Goal: Task Accomplishment & Management: Complete application form

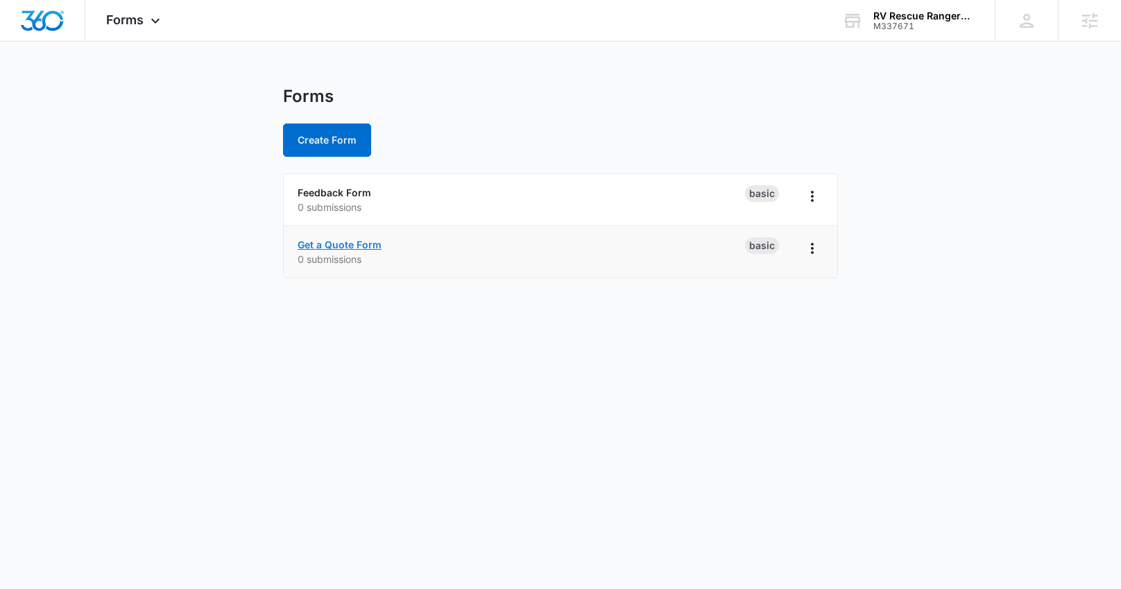
click at [363, 245] on link "Get a Quote Form" at bounding box center [340, 245] width 84 height 12
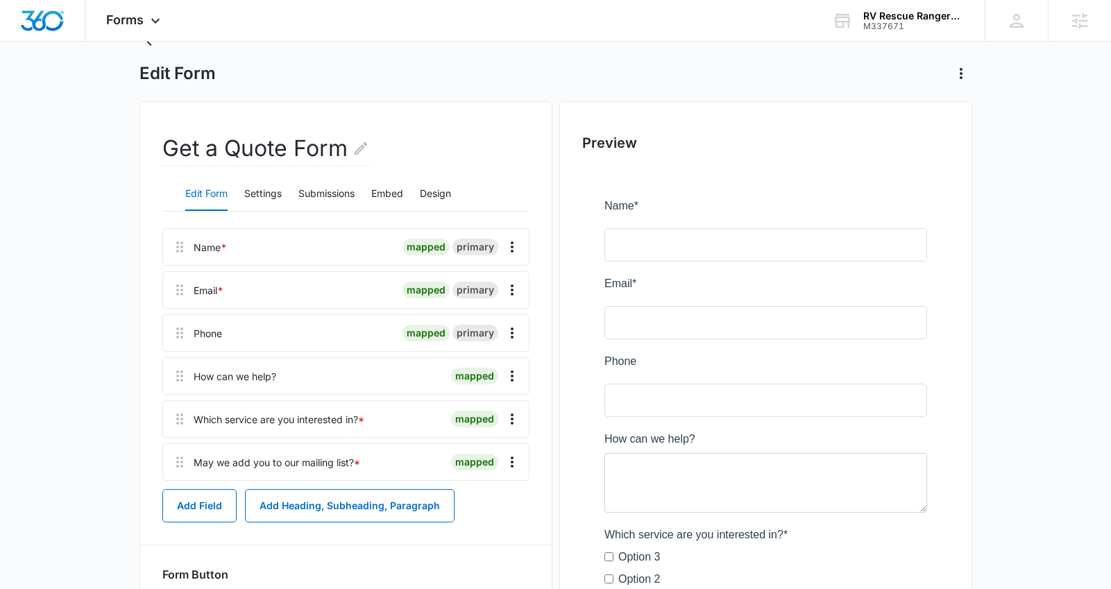
scroll to position [135, 0]
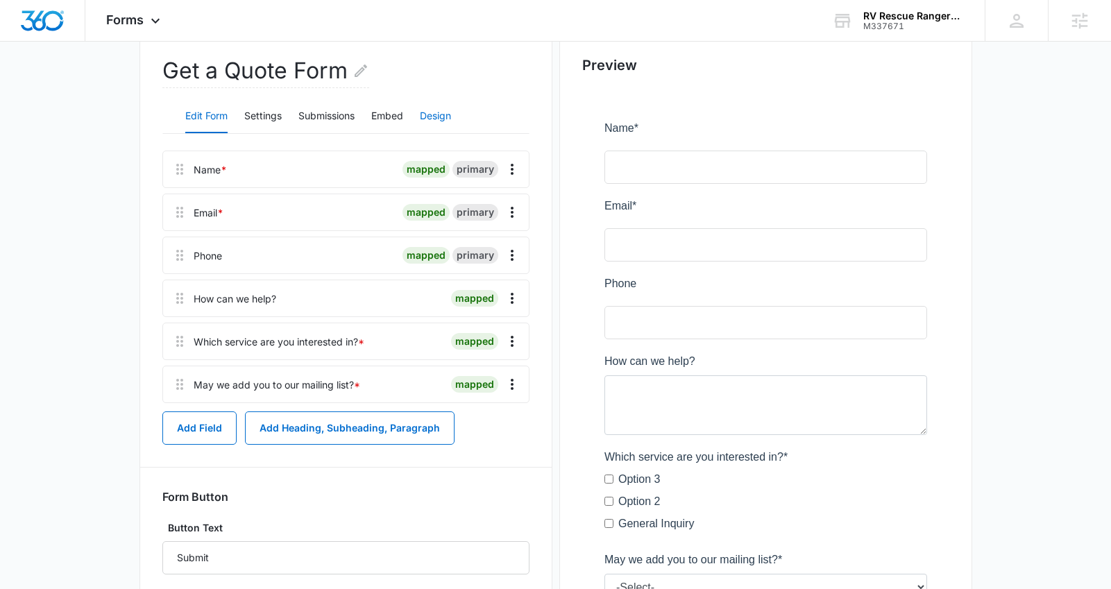
click at [438, 120] on button "Design" at bounding box center [435, 116] width 31 height 33
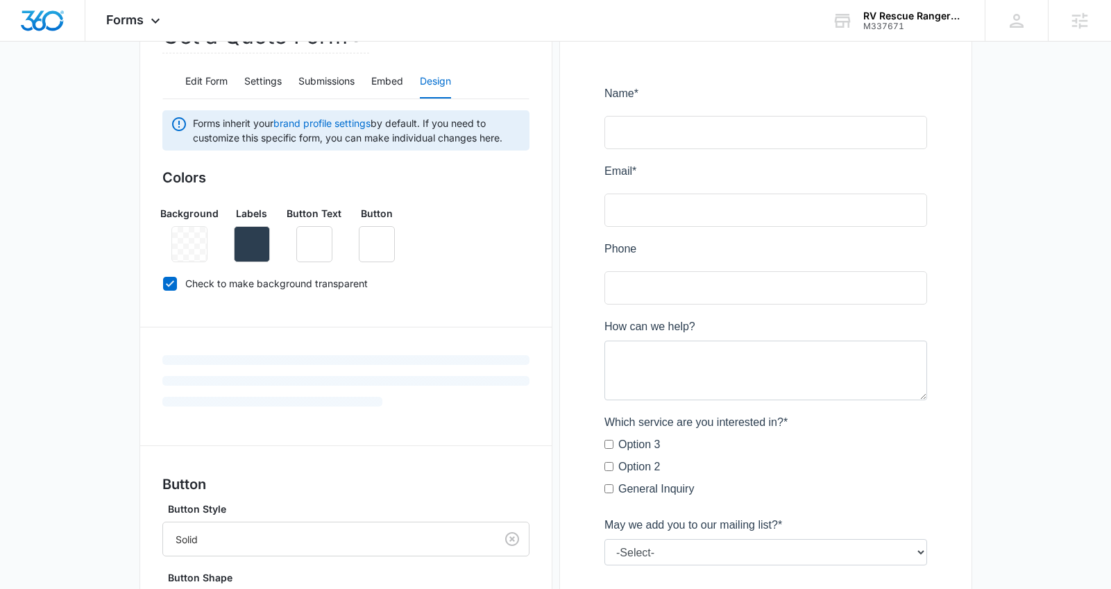
scroll to position [171, 0]
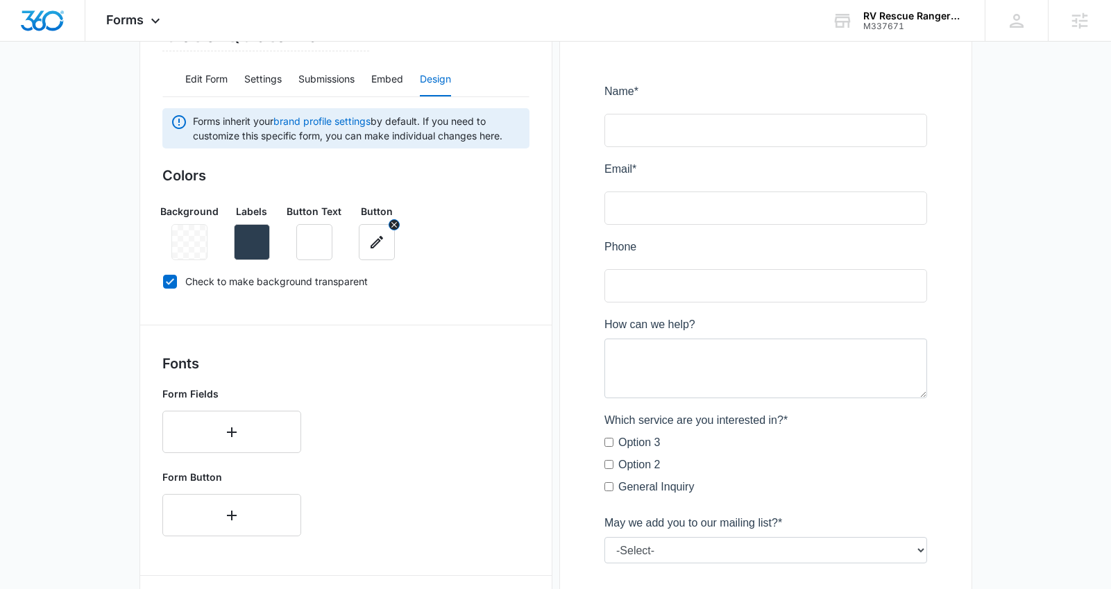
click at [382, 243] on icon "button" at bounding box center [376, 242] width 17 height 17
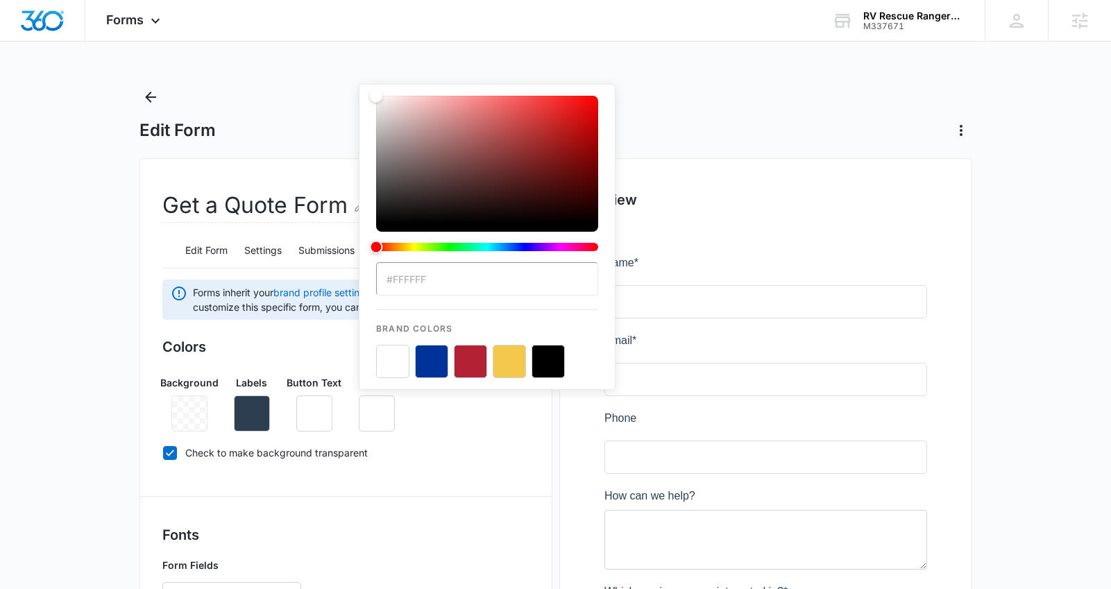
click at [474, 368] on button "color-picker-container" at bounding box center [470, 361] width 33 height 33
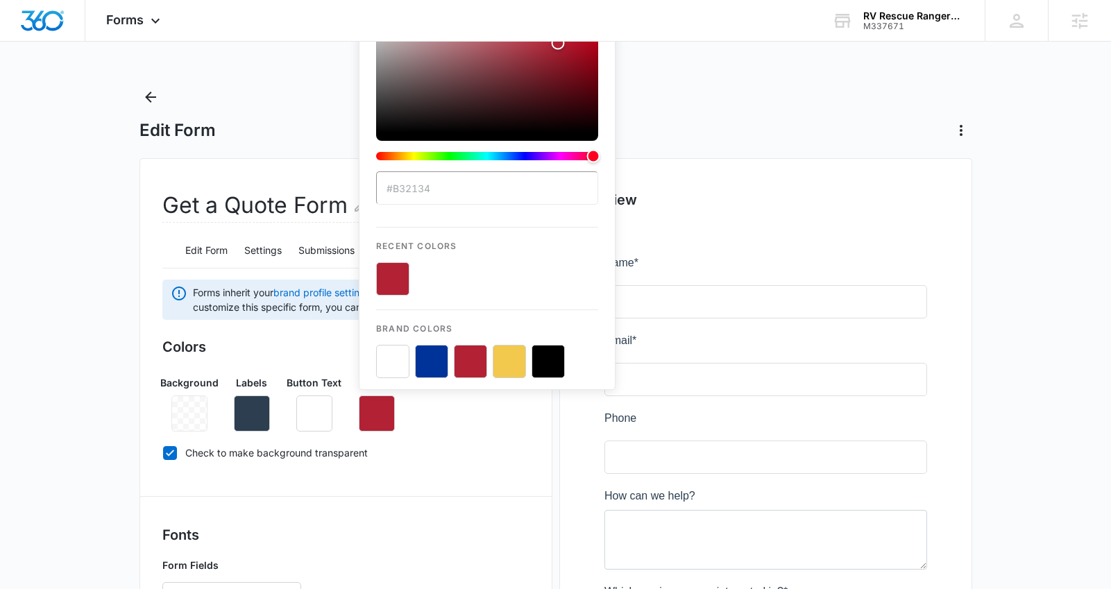
click at [440, 202] on input "#B32134" at bounding box center [487, 187] width 222 height 33
click at [396, 273] on button "color-picker-container" at bounding box center [392, 278] width 33 height 33
click at [437, 280] on button "color-picker-container" at bounding box center [431, 278] width 33 height 33
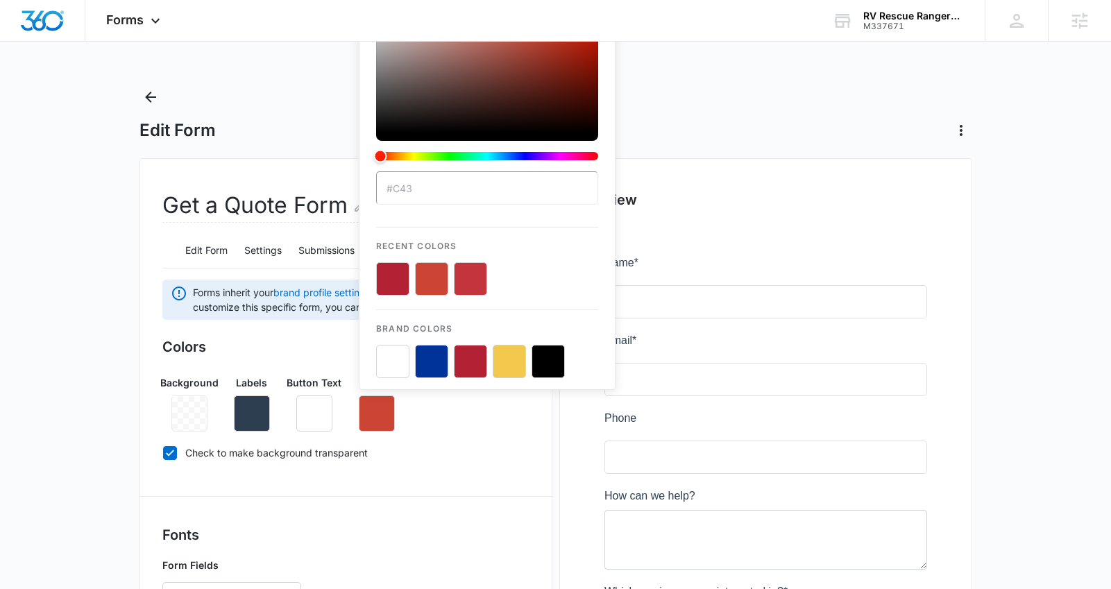
click at [461, 281] on button "color-picker-container" at bounding box center [470, 278] width 33 height 33
type input "#c4343d"
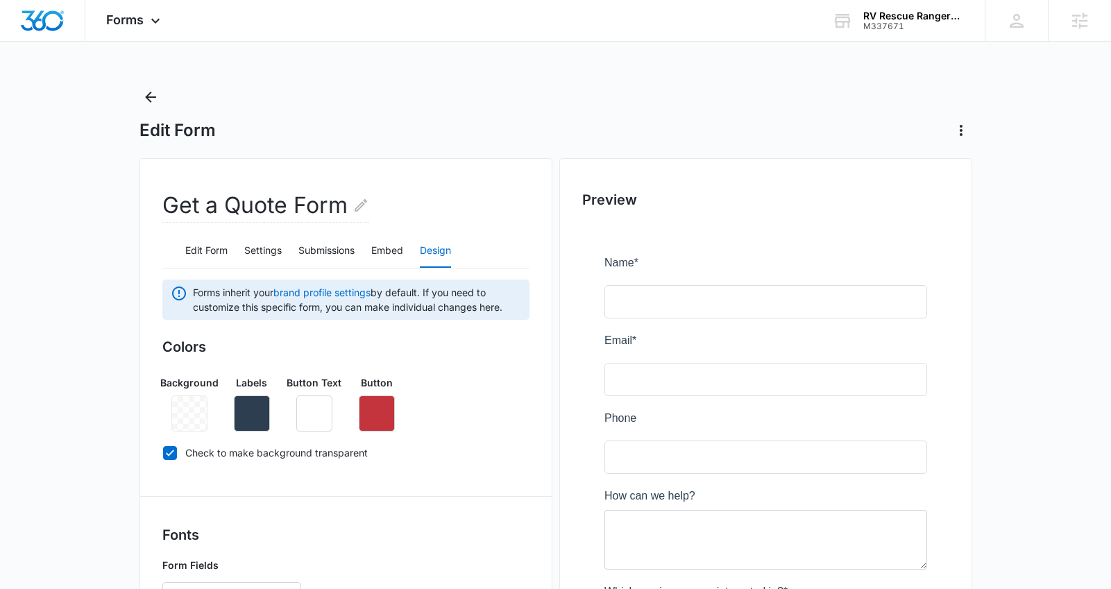
click at [445, 433] on div "Colors Background Labels Button Text Button Check to make background transparent" at bounding box center [345, 402] width 367 height 132
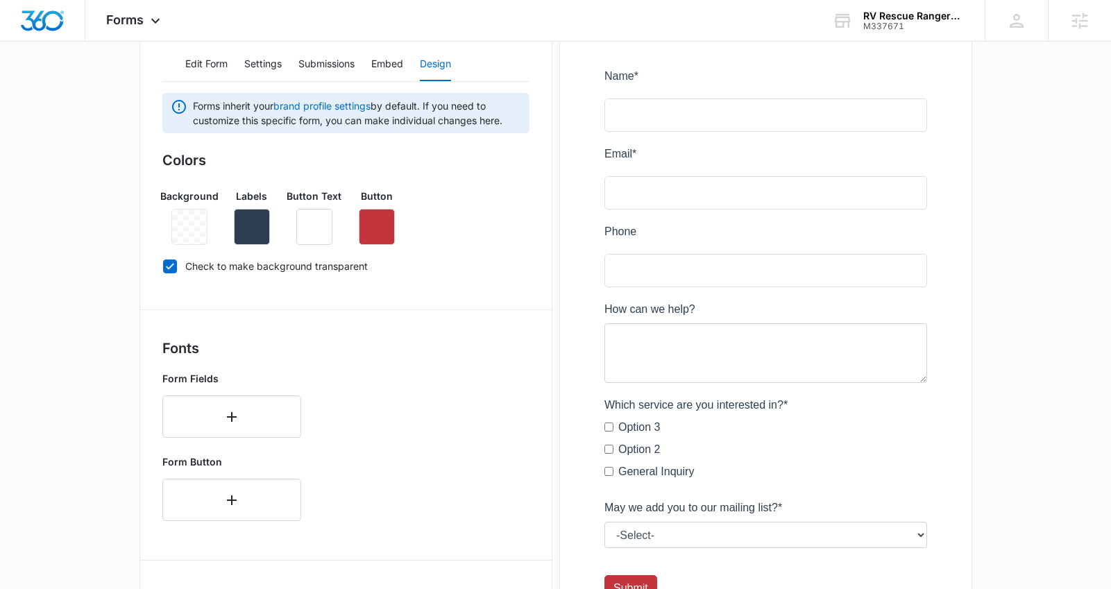
scroll to position [189, 0]
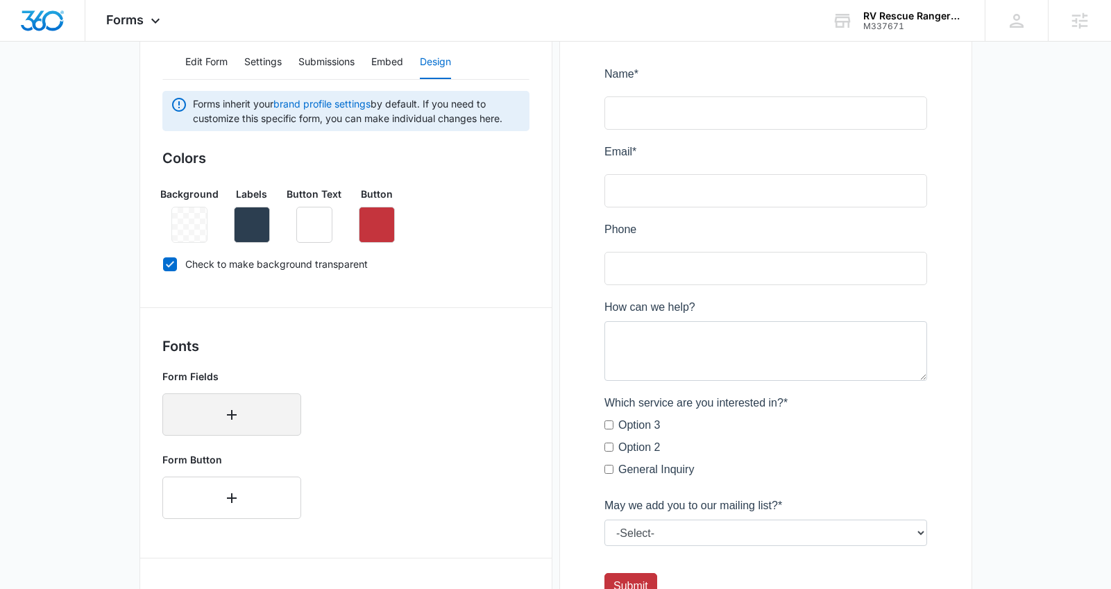
click at [264, 411] on button "button" at bounding box center [231, 414] width 139 height 42
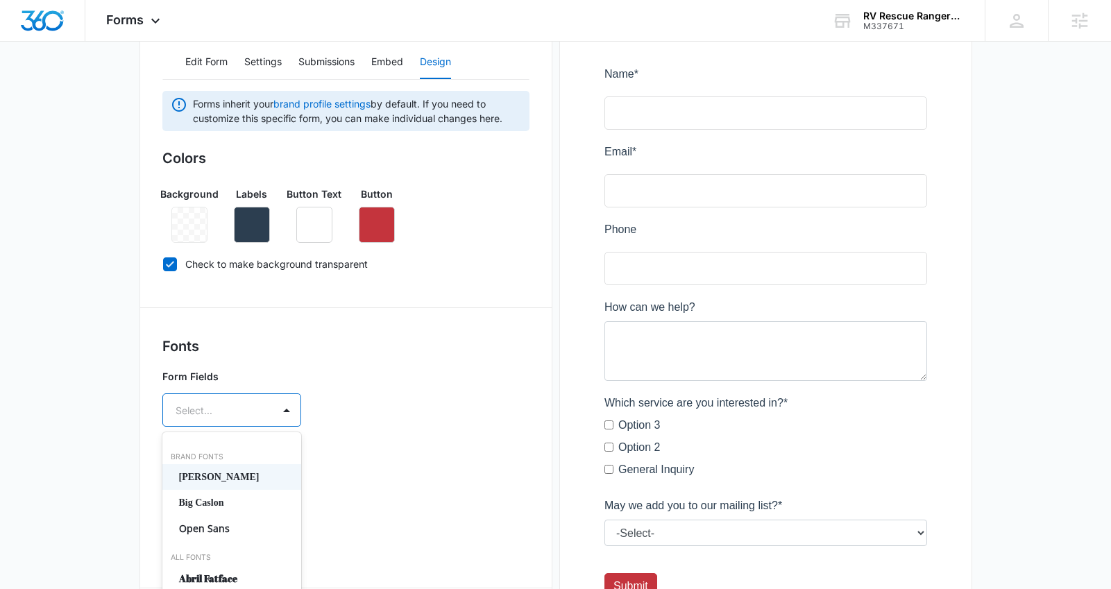
scroll to position [250, 0]
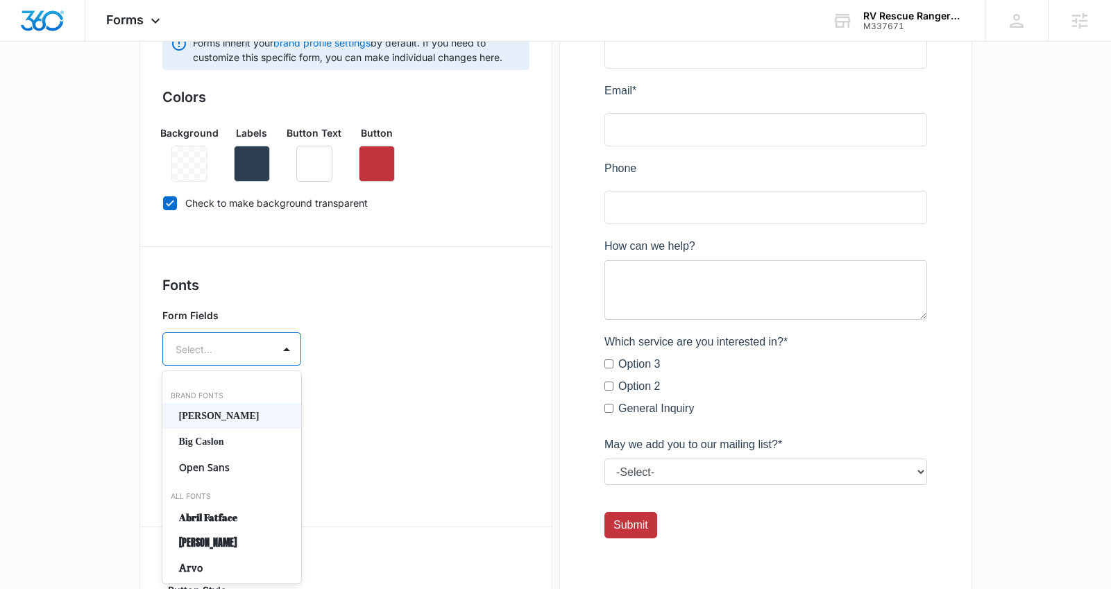
click at [271, 366] on div "[PERSON_NAME], 1 of 50. 50 results available. Use Up and Down to choose options…" at bounding box center [231, 348] width 139 height 33
click at [271, 412] on div "[PERSON_NAME]" at bounding box center [231, 416] width 139 height 26
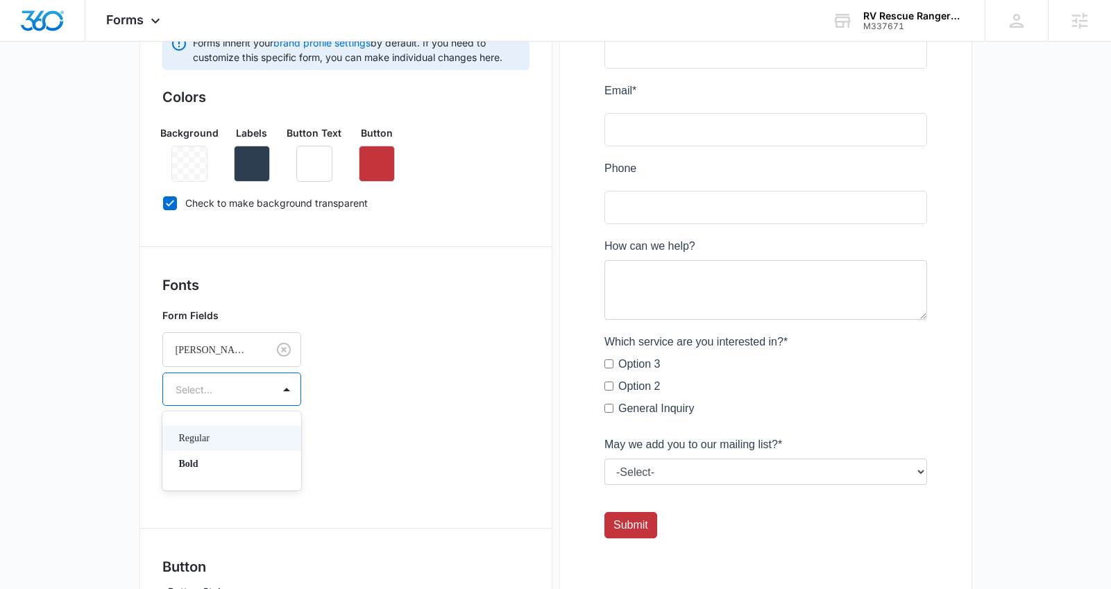
click at [271, 384] on div "Select..." at bounding box center [218, 389] width 110 height 31
click at [396, 400] on div "Form Fields [PERSON_NAME] Regular, 1 of 2. 2 results available. Use Up and Down…" at bounding box center [345, 356] width 367 height 109
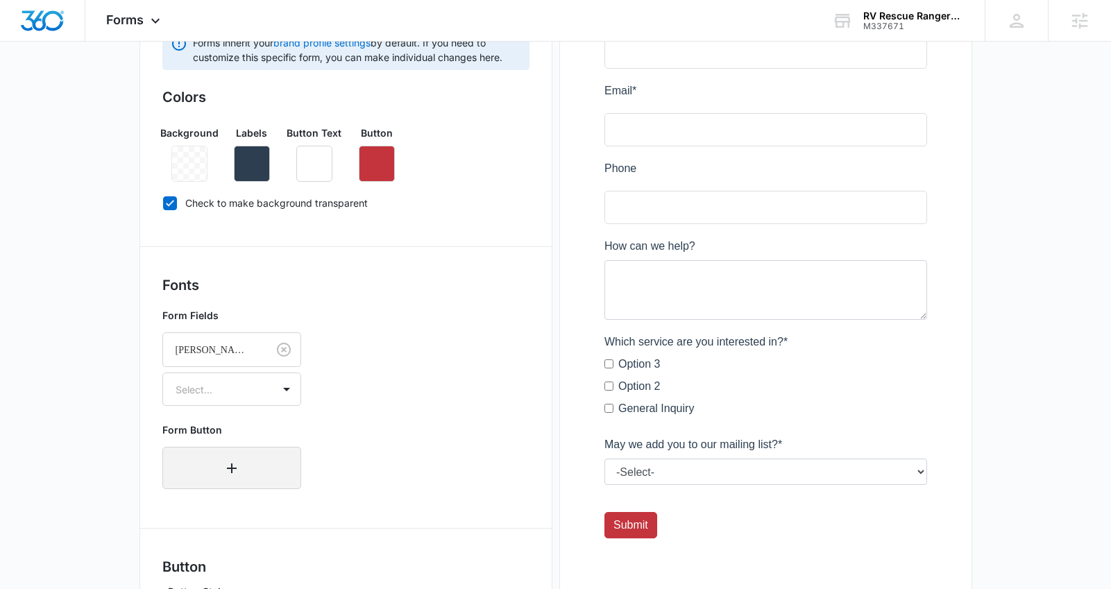
click at [258, 459] on button "button" at bounding box center [231, 468] width 139 height 42
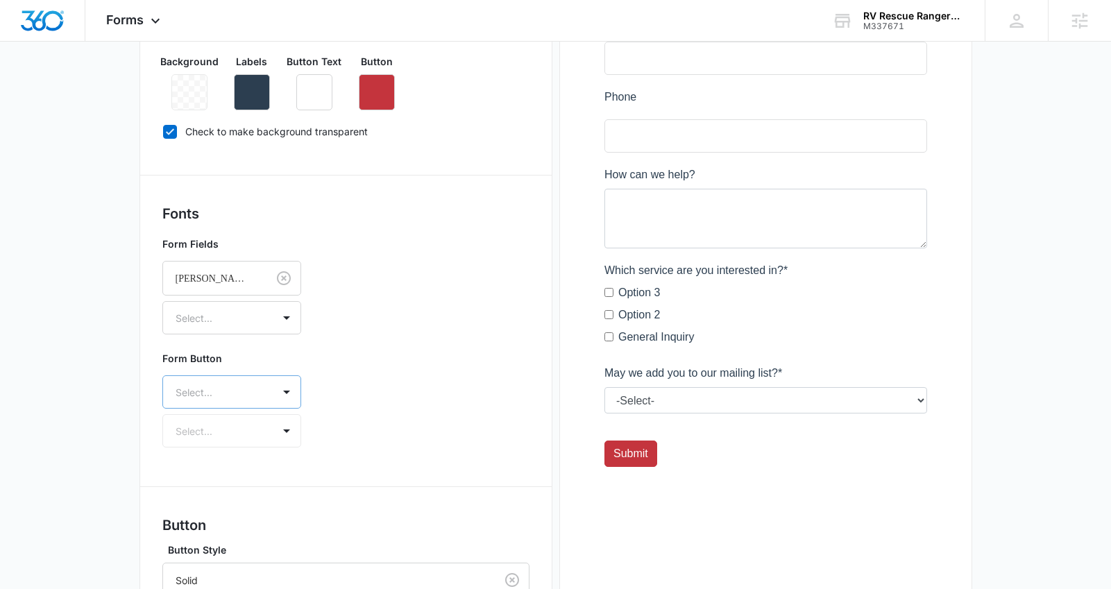
click at [247, 399] on div "Select..." at bounding box center [231, 391] width 139 height 33
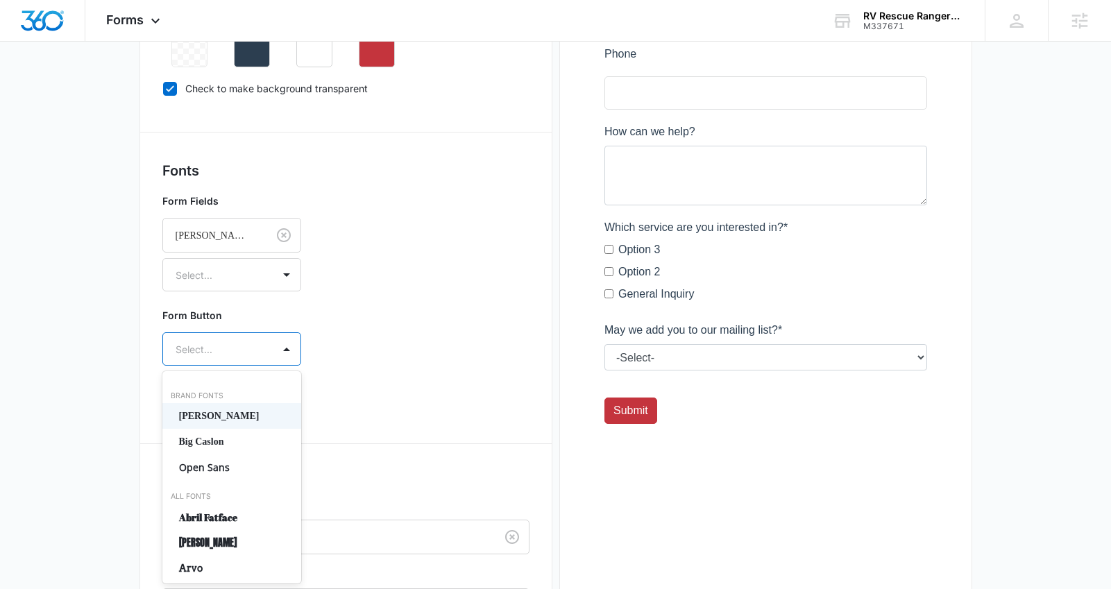
click at [247, 414] on p "[PERSON_NAME]" at bounding box center [230, 416] width 103 height 15
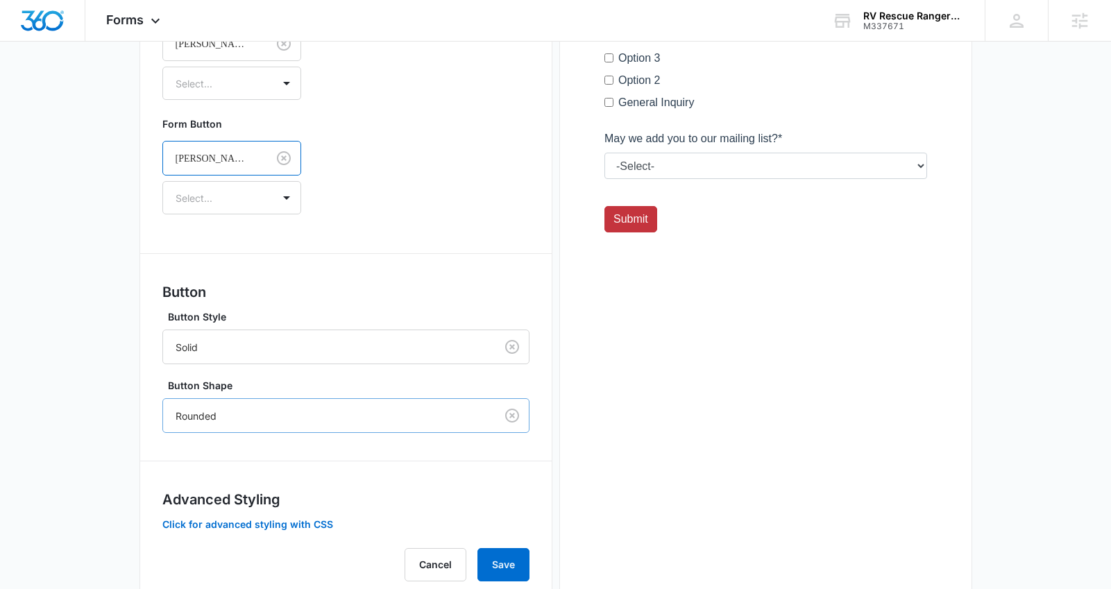
scroll to position [599, 0]
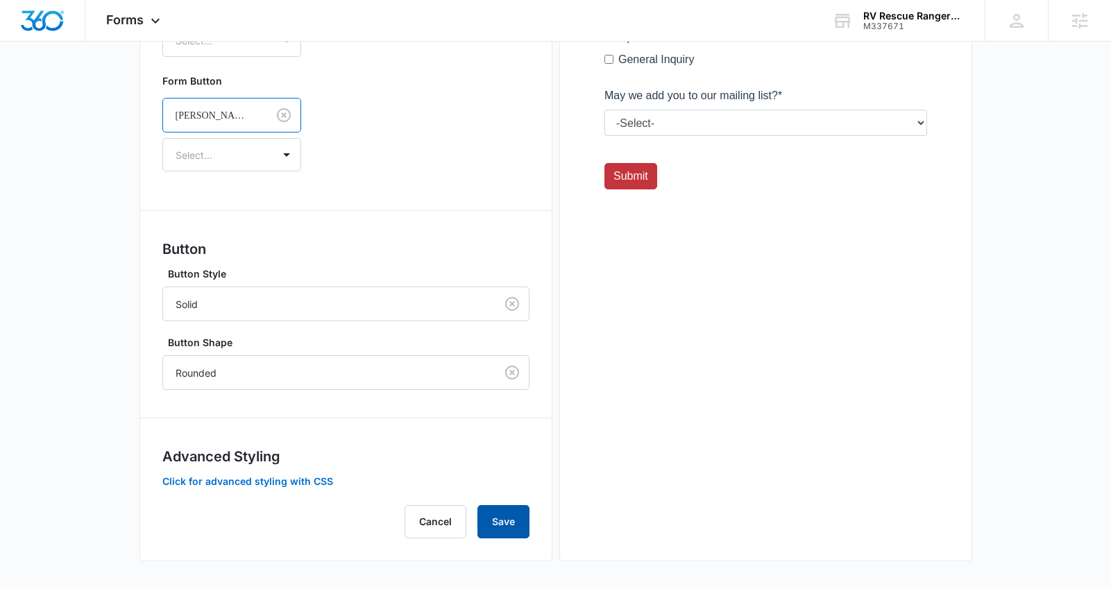
click at [493, 523] on button "Save" at bounding box center [503, 521] width 52 height 33
click at [312, 483] on button "Click for advanced styling with CSS" at bounding box center [247, 482] width 171 height 10
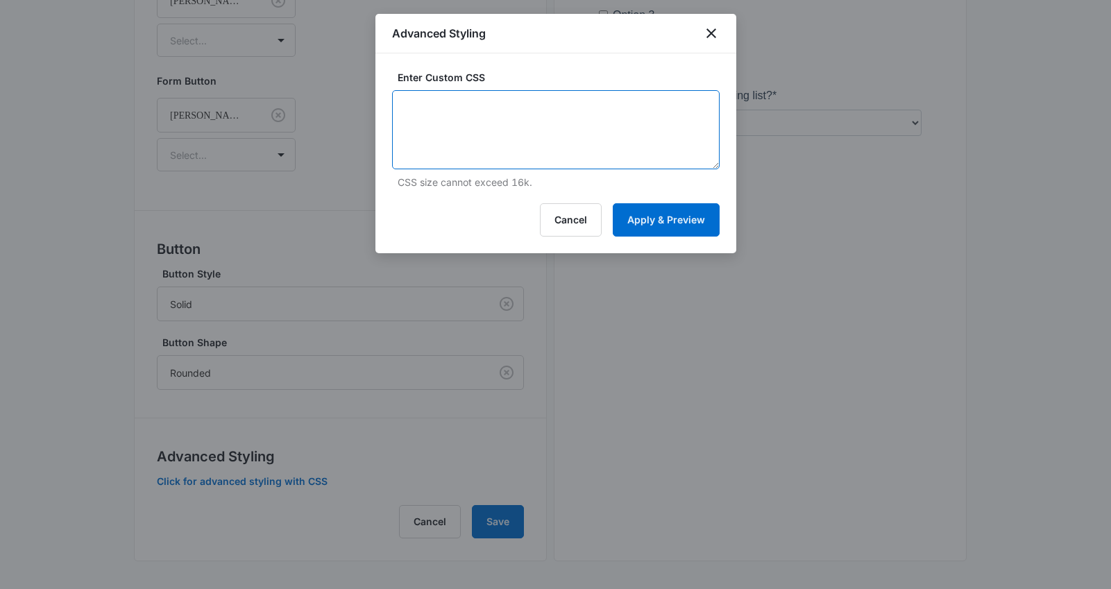
click at [519, 155] on textarea at bounding box center [555, 129] width 327 height 79
paste textarea "/* Button Styles - modifies the look of the submit button */ .madform-submit { …"
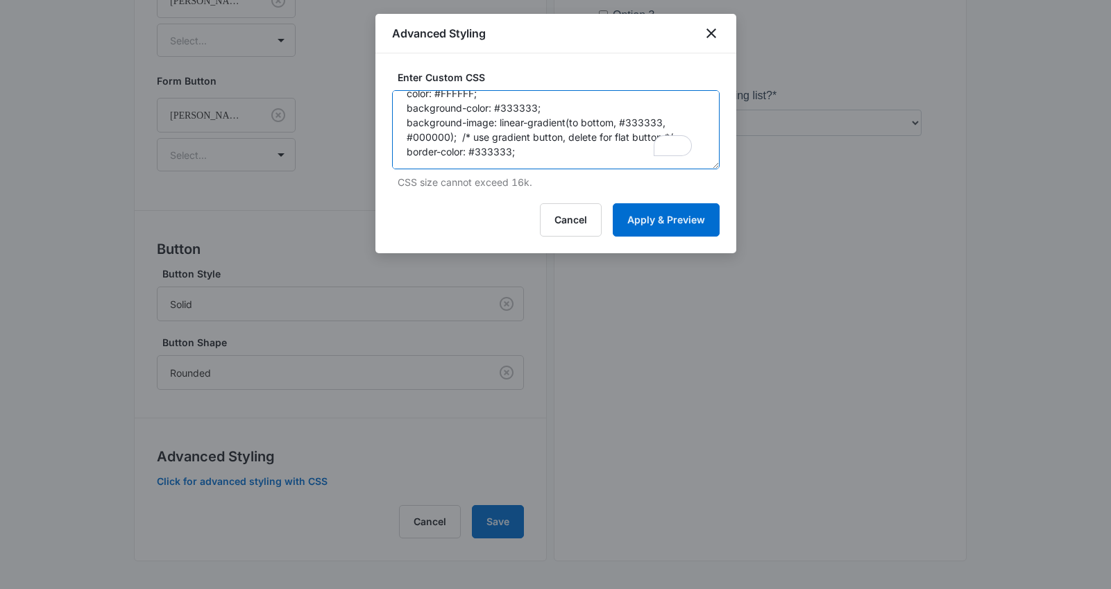
scroll to position [222, 0]
paste textarea "}"
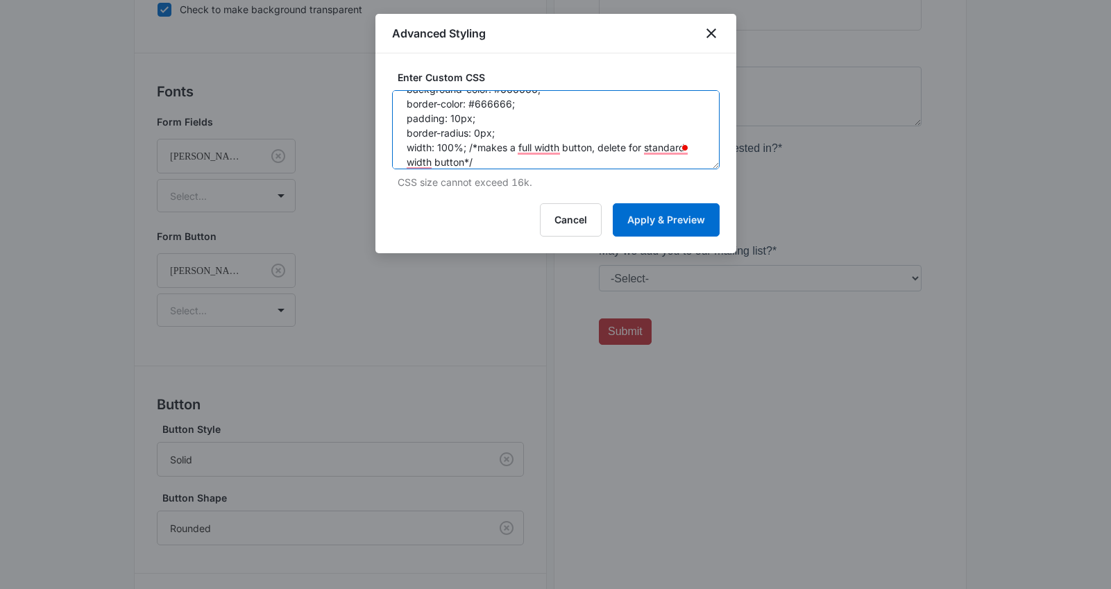
scroll to position [69, 0]
drag, startPoint x: 486, startPoint y: 155, endPoint x: 398, endPoint y: 118, distance: 95.1
click at [398, 118] on textarea "/* Button Styles - modifies the look of the submit button */ .madform-submit { …" at bounding box center [555, 129] width 327 height 79
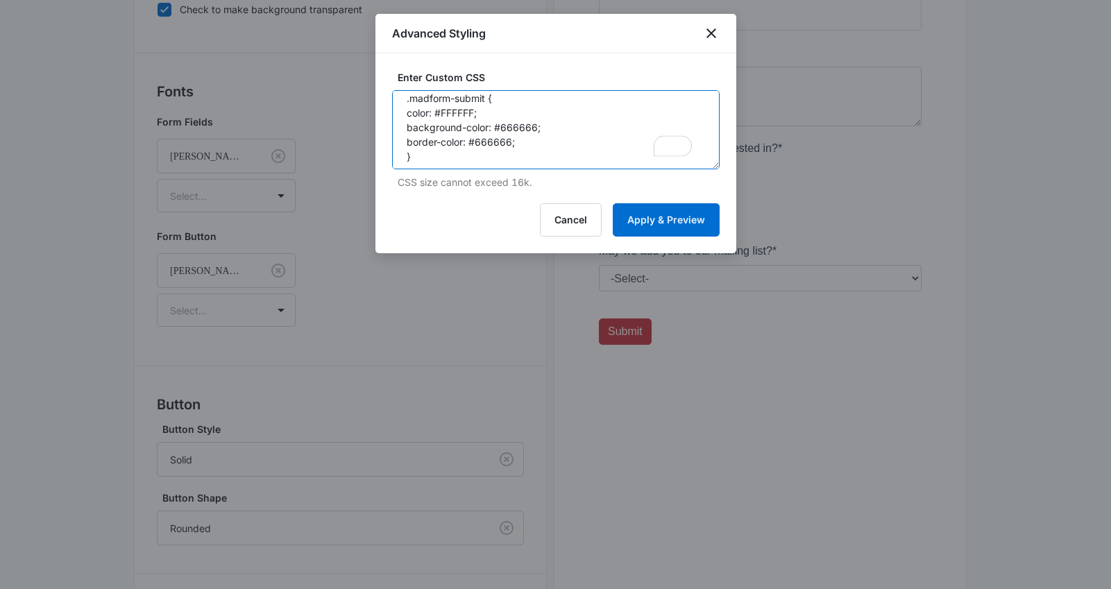
drag, startPoint x: 533, startPoint y: 146, endPoint x: 397, endPoint y: 145, distance: 136.7
click at [397, 145] on textarea "/* Button Styles - modifies the look of the submit button */ .madform-submit { …" at bounding box center [555, 129] width 327 height 79
drag, startPoint x: 536, startPoint y: 127, endPoint x: 502, endPoint y: 128, distance: 34.7
click at [502, 128] on textarea "/* Button Styles - modifies the look of the submit button */ .madform-submit { …" at bounding box center [555, 129] width 327 height 79
drag, startPoint x: 474, startPoint y: 141, endPoint x: 443, endPoint y: 141, distance: 30.5
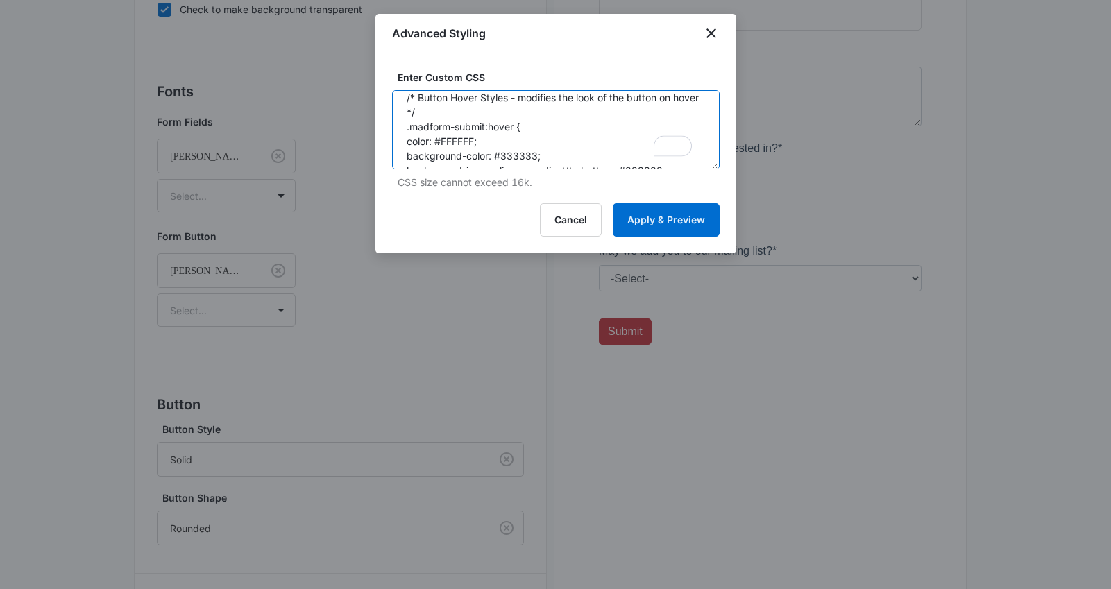
click at [443, 141] on textarea "/* Button Styles - modifies the look of the submit button */ .madform-submit { …" at bounding box center [555, 129] width 327 height 79
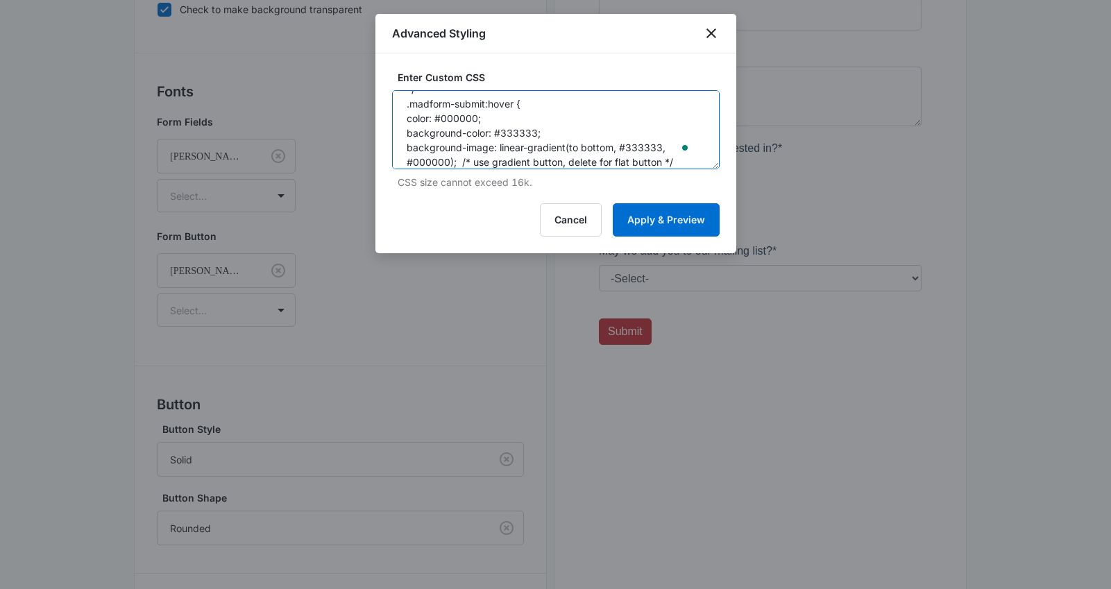
drag, startPoint x: 536, startPoint y: 134, endPoint x: 501, endPoint y: 136, distance: 34.7
click at [501, 136] on textarea "/* Button Styles - modifies the look of the submit button */ .madform-submit { …" at bounding box center [555, 129] width 327 height 79
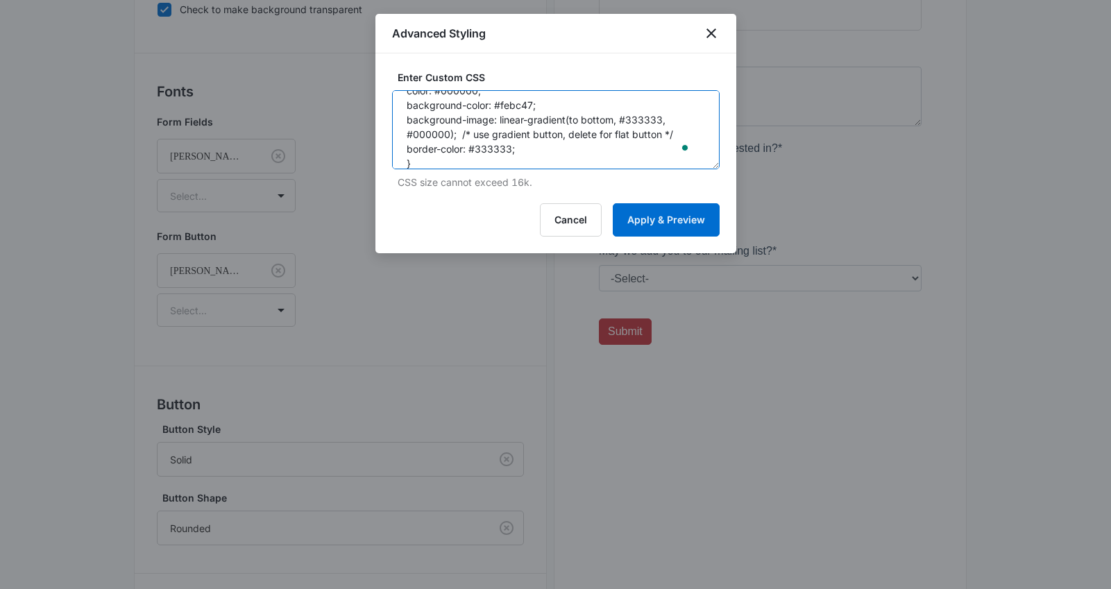
drag, startPoint x: 527, startPoint y: 150, endPoint x: 404, endPoint y: 121, distance: 126.0
click at [404, 121] on textarea "/* Button Styles - modifies the look of the submit button */ .madform-submit { …" at bounding box center [555, 129] width 327 height 79
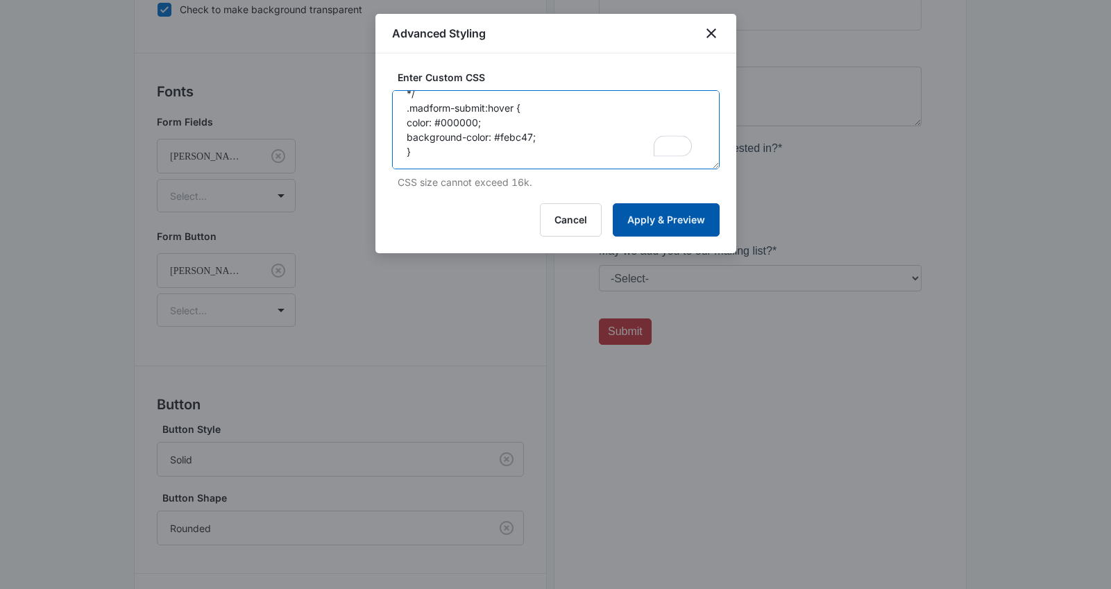
type textarea "/* Button Styles - modifies the look of the submit button */ .madform-submit { …"
click at [688, 216] on button "Apply & Preview" at bounding box center [666, 219] width 107 height 33
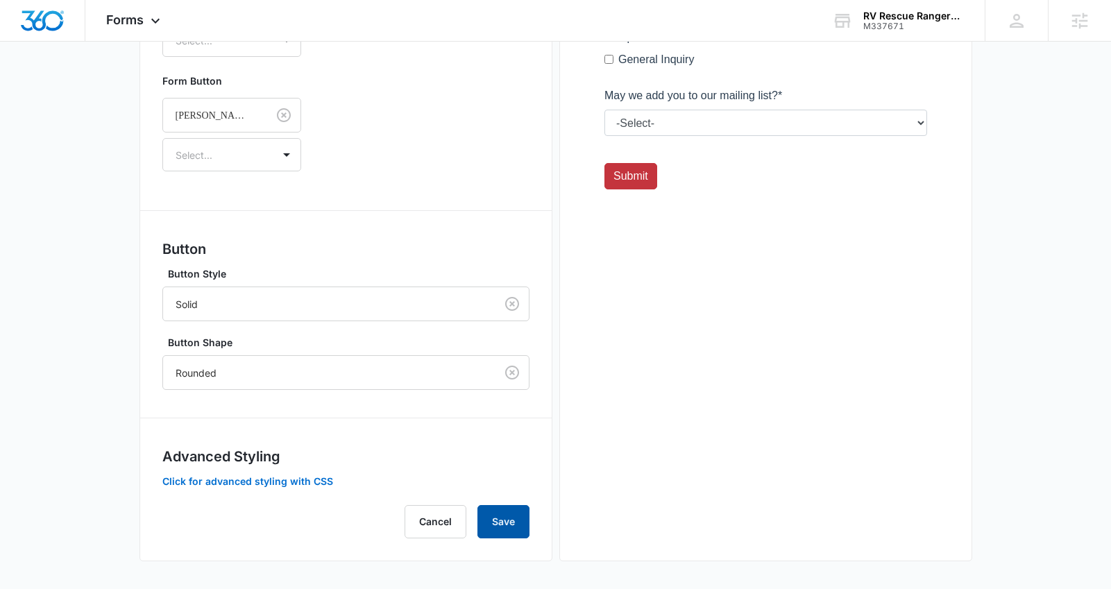
click at [511, 524] on button "Save" at bounding box center [503, 521] width 52 height 33
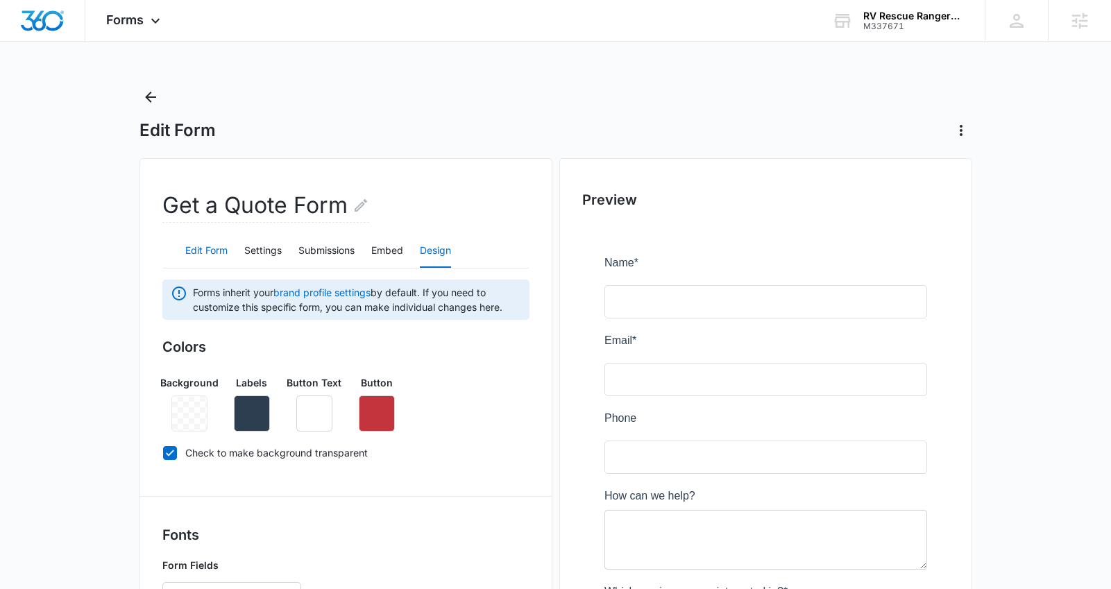
click at [215, 248] on button "Edit Form" at bounding box center [206, 250] width 42 height 33
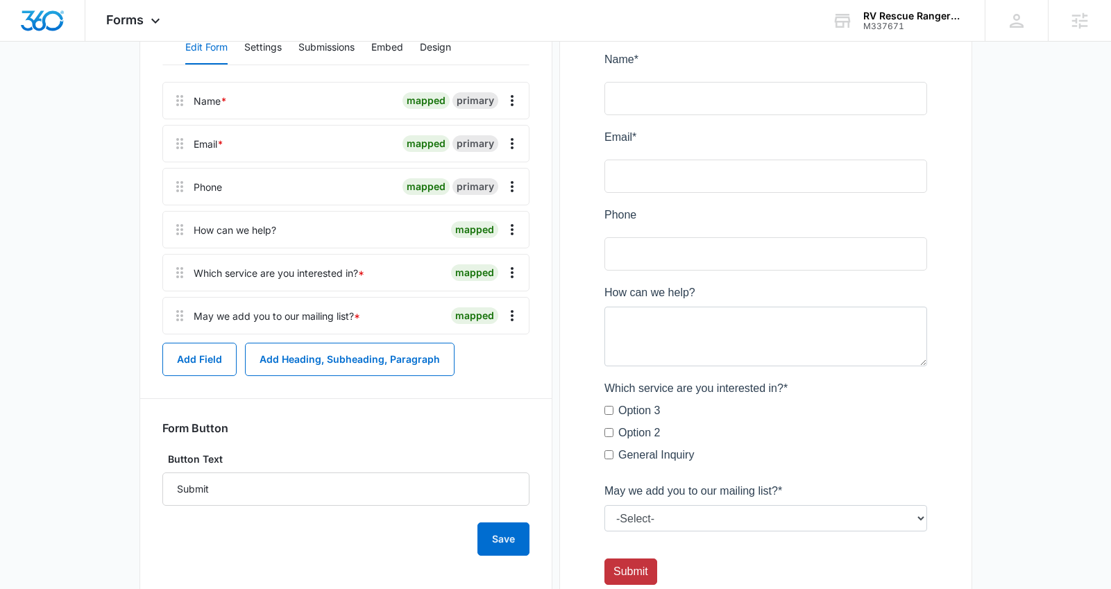
click at [241, 279] on div "Which service are you interested in? *" at bounding box center [279, 273] width 171 height 15
click at [508, 274] on icon "Overflow Menu" at bounding box center [512, 272] width 17 height 17
click at [468, 309] on div "Edit" at bounding box center [474, 312] width 29 height 10
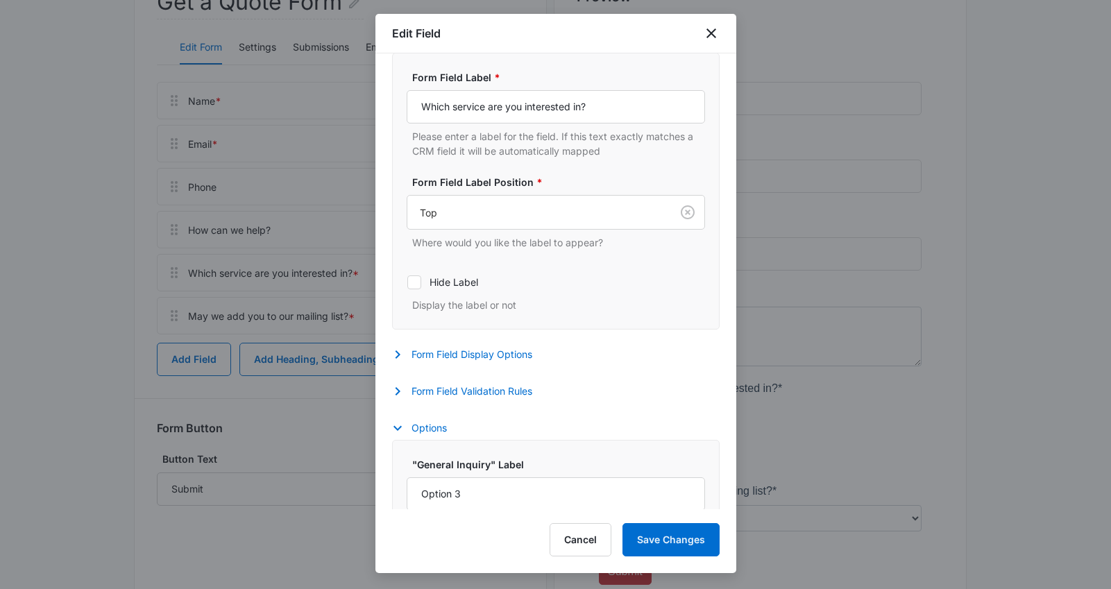
select select "350"
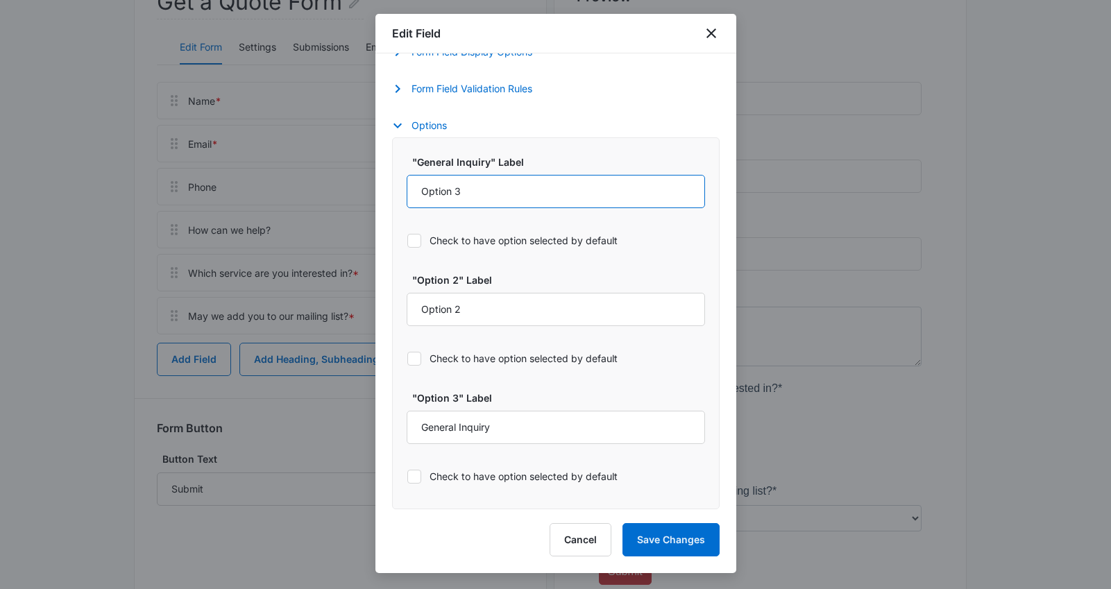
click at [533, 205] on input "Option 3" at bounding box center [555, 191] width 298 height 33
type input "AC Services"
click at [544, 309] on input "Option 2" at bounding box center [555, 309] width 298 height 33
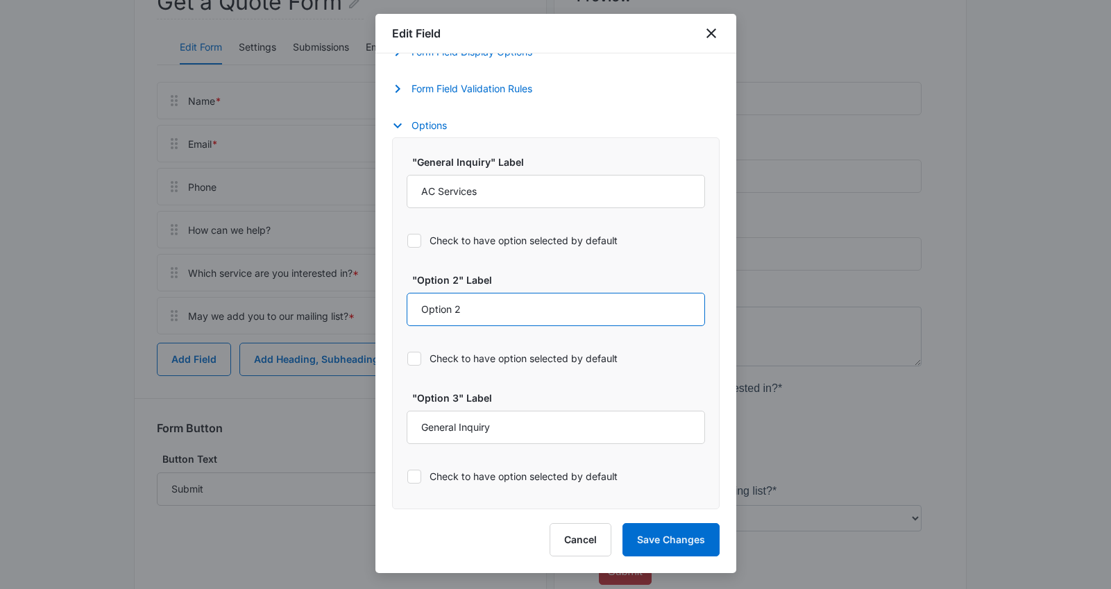
click at [544, 309] on input "Option 2" at bounding box center [555, 309] width 298 height 33
type input "Furnace Services"
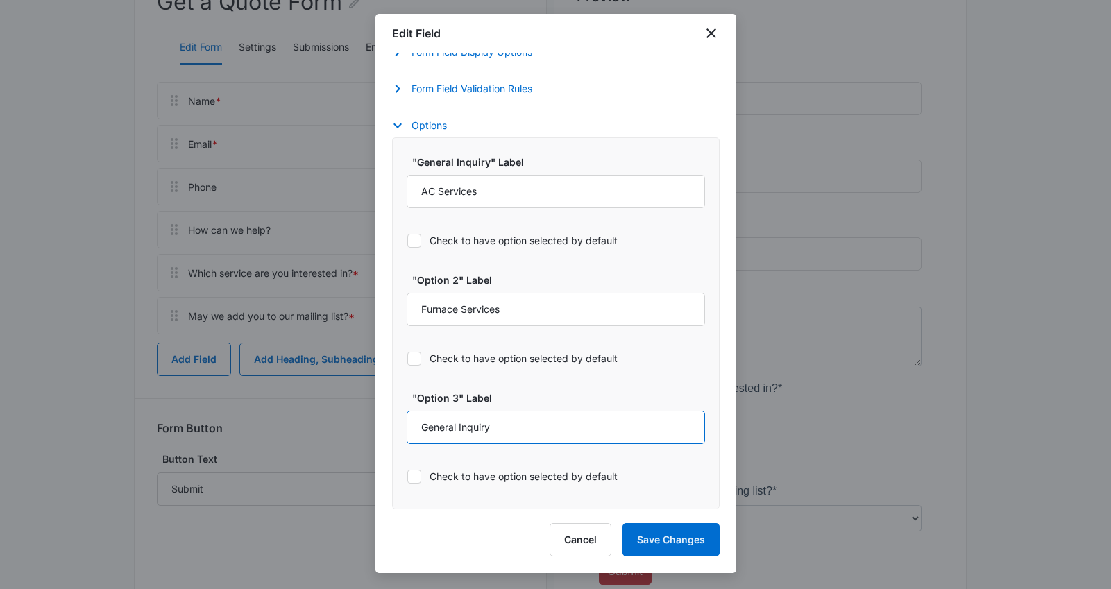
click at [544, 434] on input "General Inquiry" at bounding box center [555, 427] width 298 height 33
type input "Refrigerator Services"
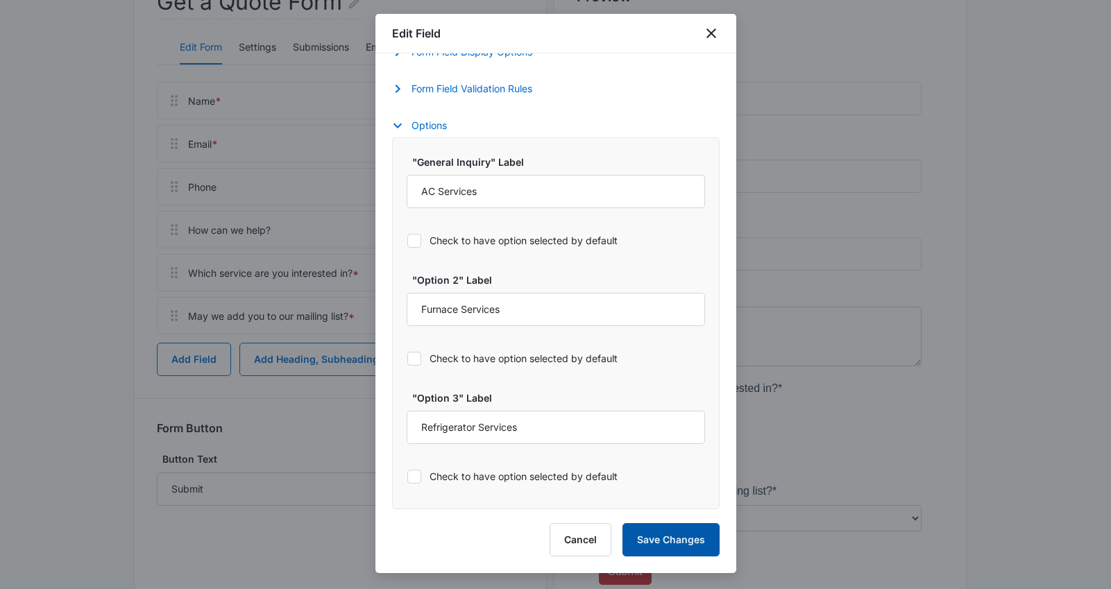
click at [692, 537] on button "Save Changes" at bounding box center [670, 539] width 97 height 33
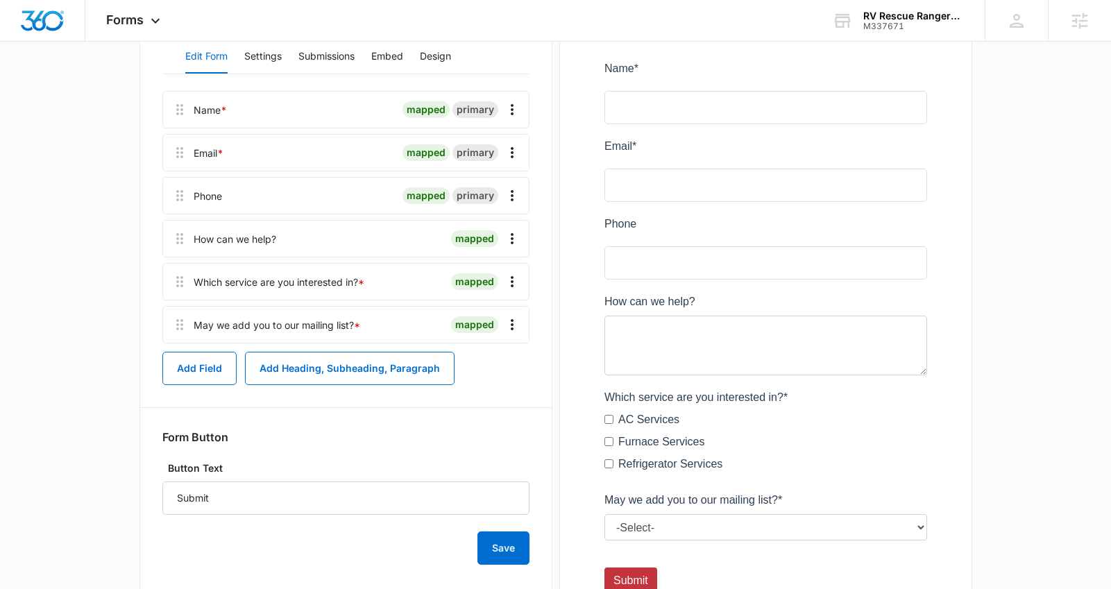
scroll to position [0, 0]
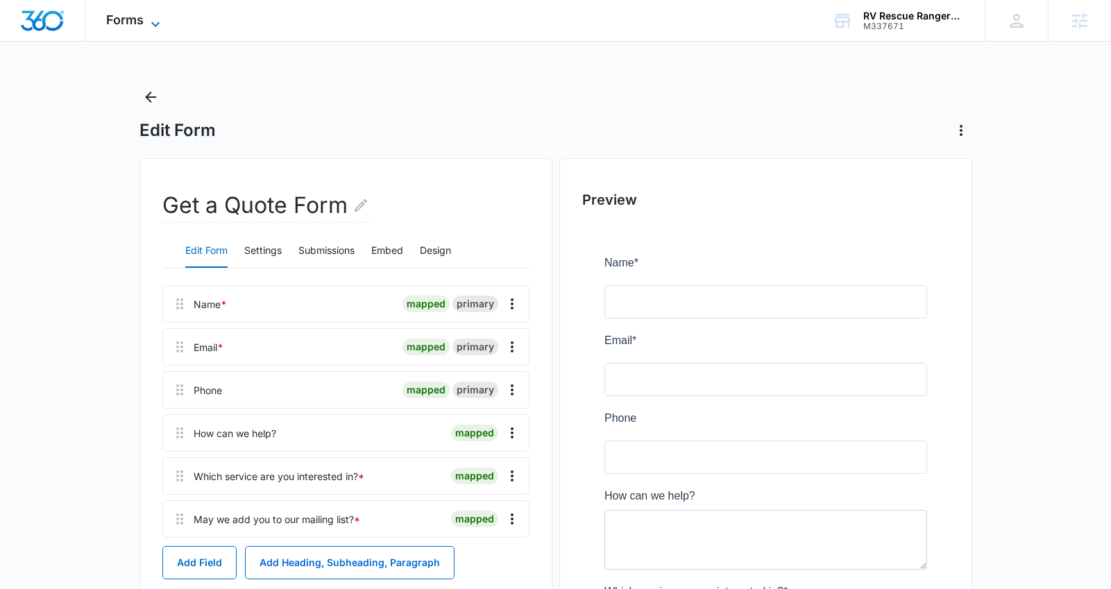
click at [137, 26] on span "Forms" at bounding box center [124, 19] width 37 height 15
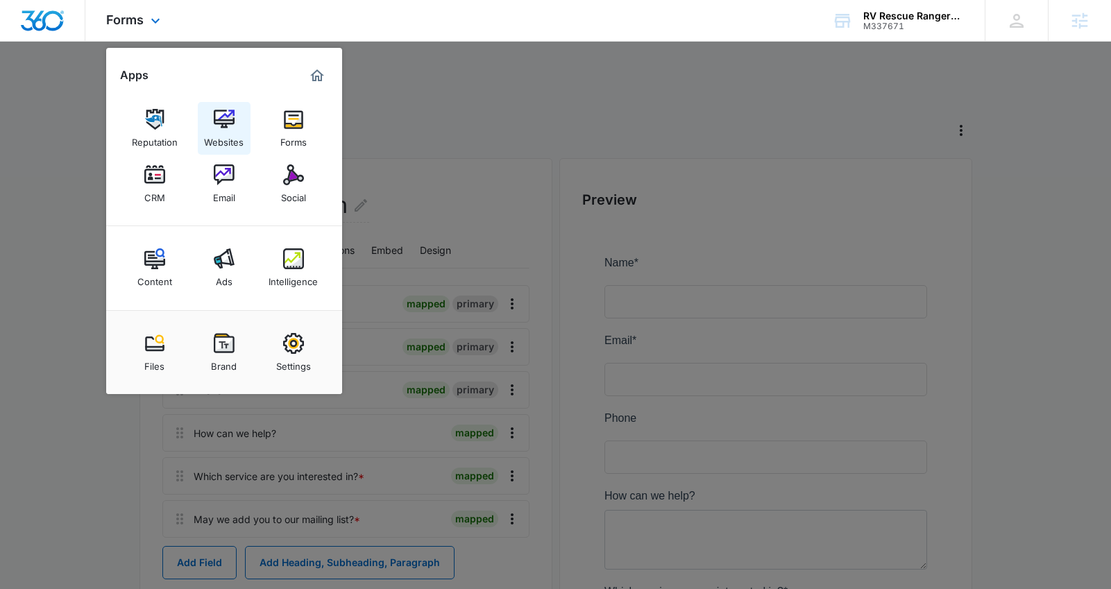
click at [226, 129] on img at bounding box center [224, 119] width 21 height 21
